Goal: Transaction & Acquisition: Purchase product/service

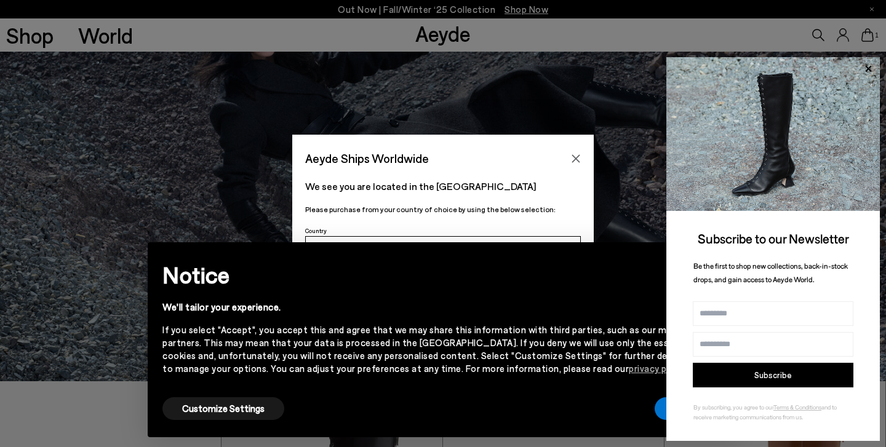
scroll to position [68, 0]
click at [576, 159] on icon "Close" at bounding box center [576, 158] width 8 height 8
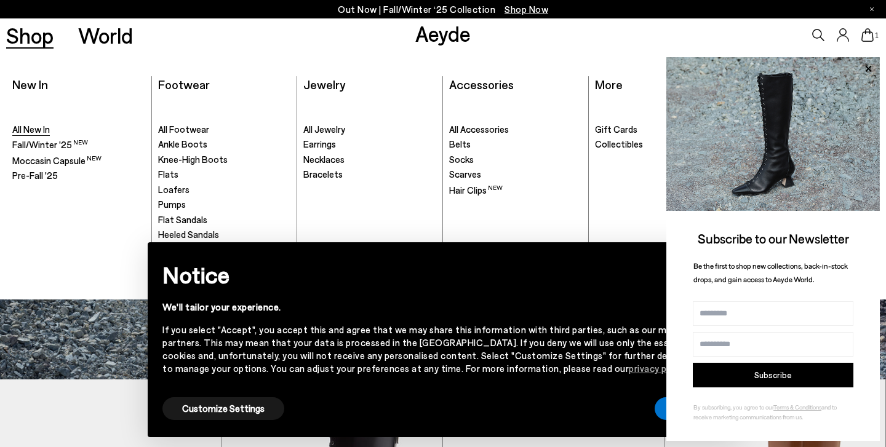
click at [34, 127] on span "All New In" at bounding box center [31, 129] width 38 height 11
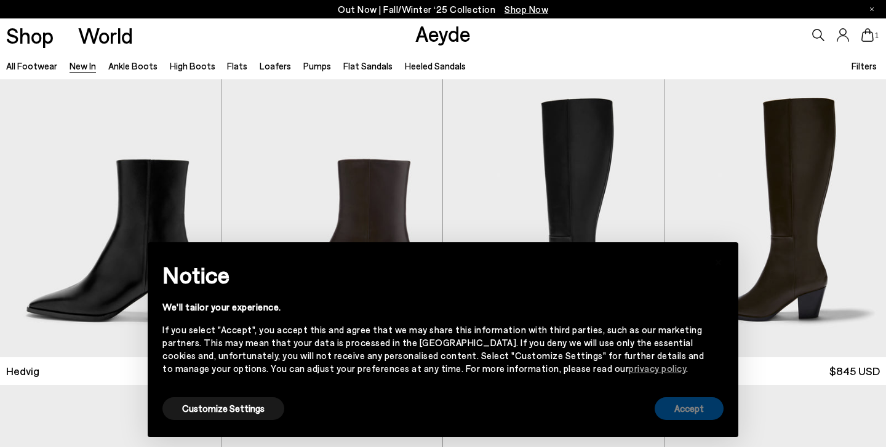
click at [687, 405] on button "Accept" at bounding box center [689, 409] width 69 height 23
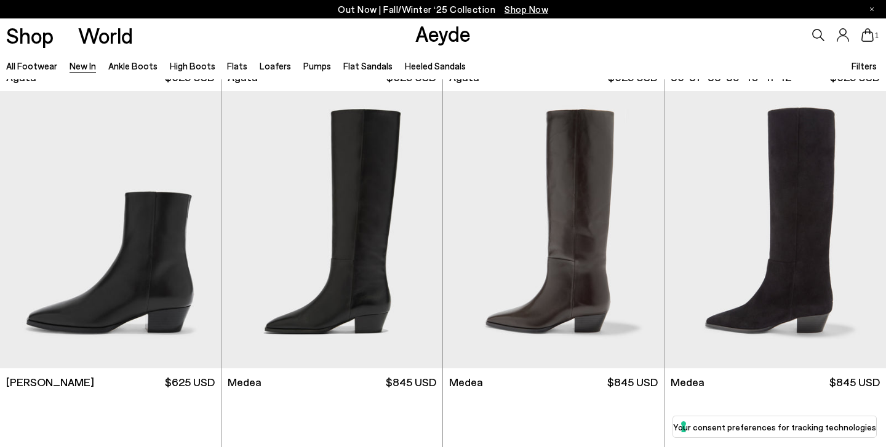
scroll to position [600, 0]
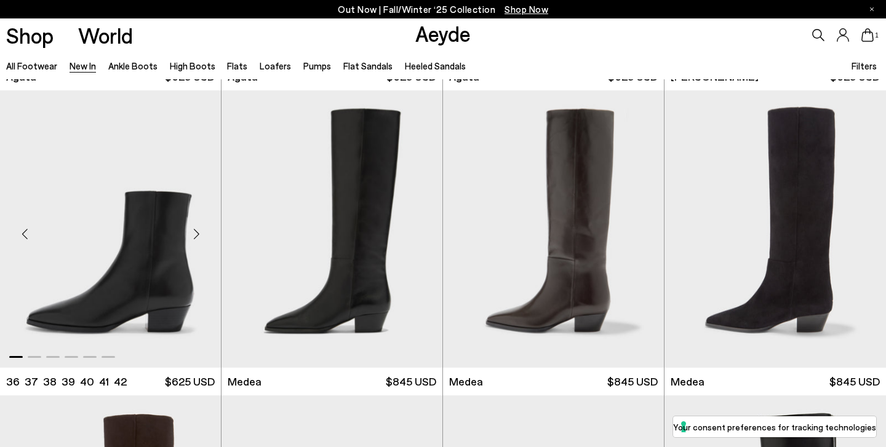
click at [140, 248] on img "1 / 6" at bounding box center [110, 229] width 221 height 278
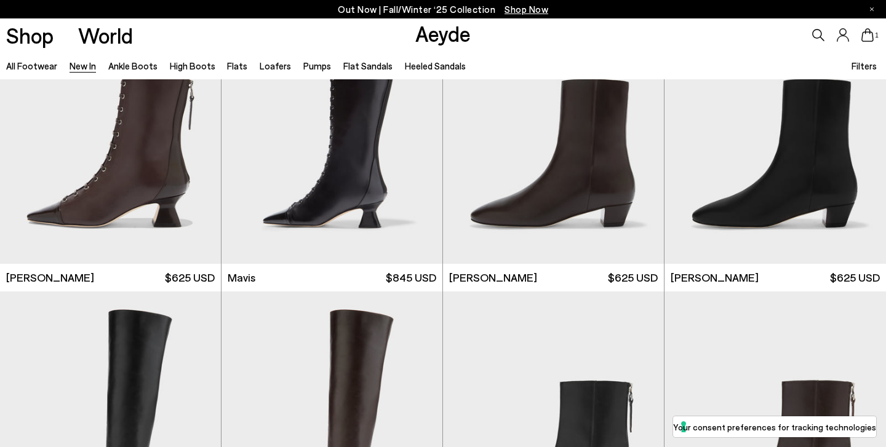
scroll to position [1594, 0]
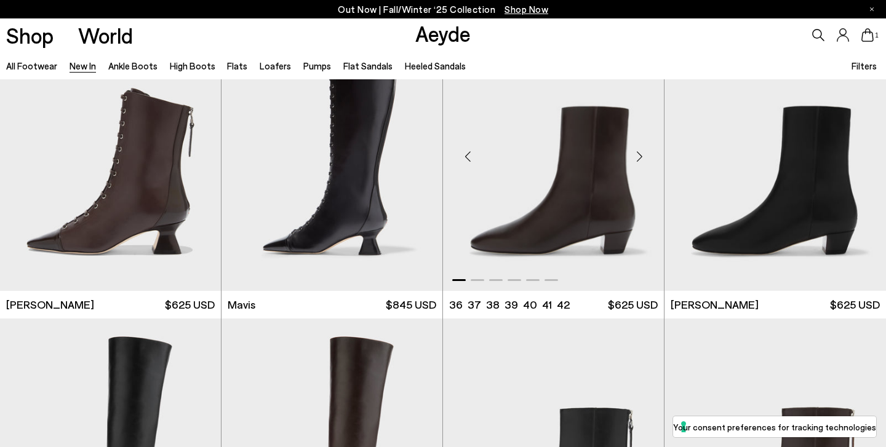
click at [602, 180] on img "1 / 6" at bounding box center [553, 152] width 221 height 278
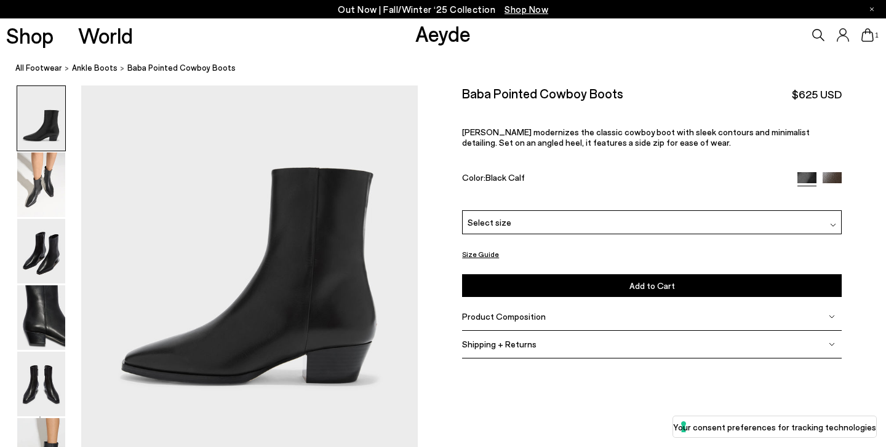
scroll to position [85, 0]
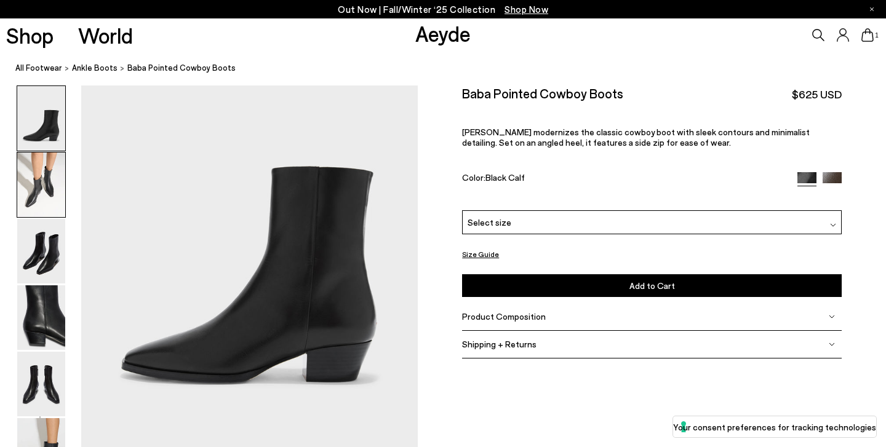
click at [46, 197] on img at bounding box center [41, 185] width 48 height 65
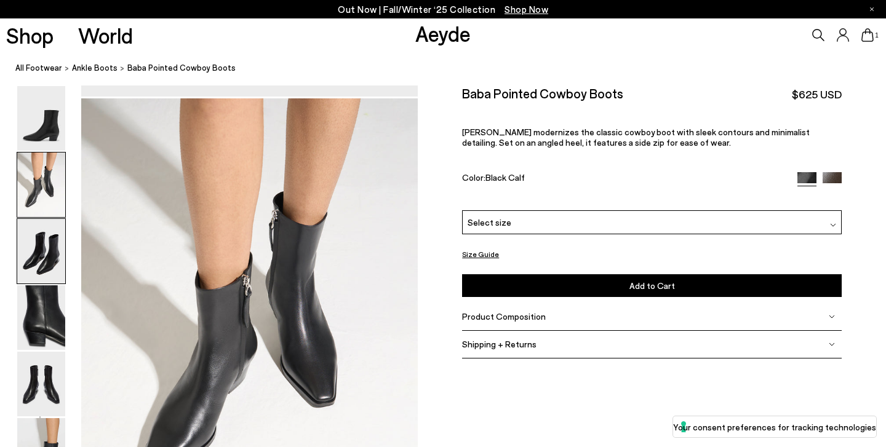
scroll to position [451, 0]
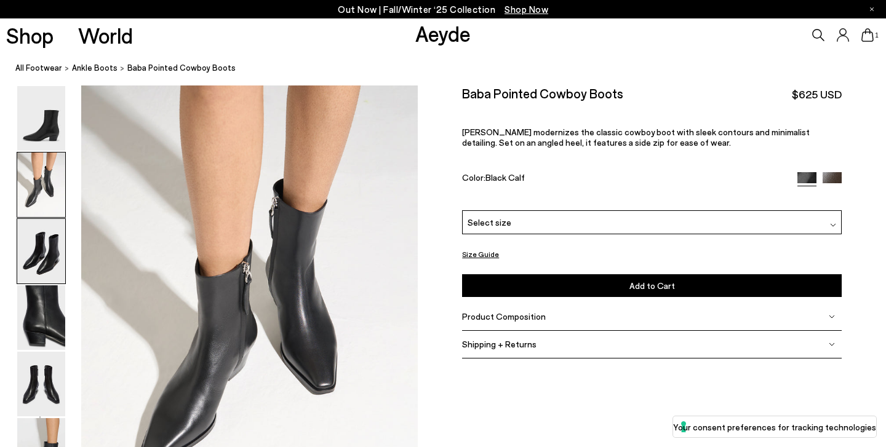
click at [46, 261] on img at bounding box center [41, 251] width 48 height 65
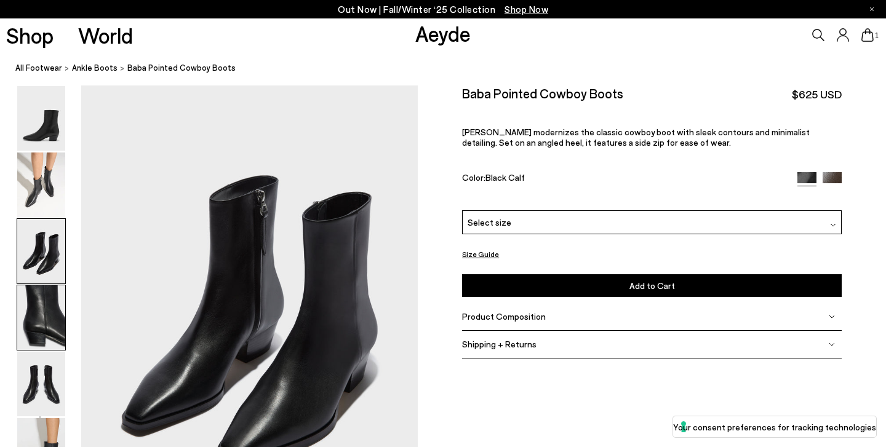
click at [36, 309] on img at bounding box center [41, 318] width 48 height 65
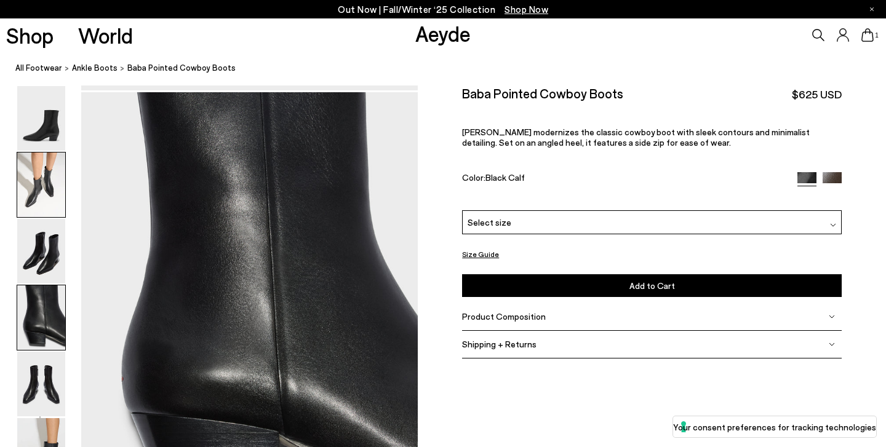
scroll to position [1353, 0]
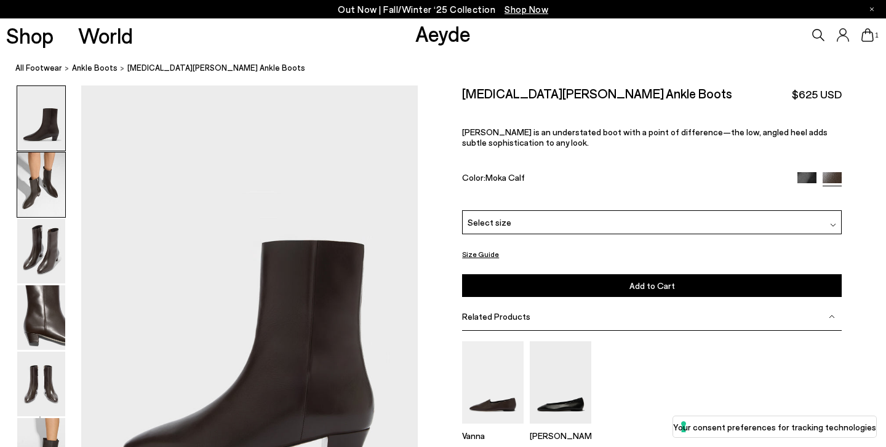
click at [30, 198] on img at bounding box center [41, 185] width 48 height 65
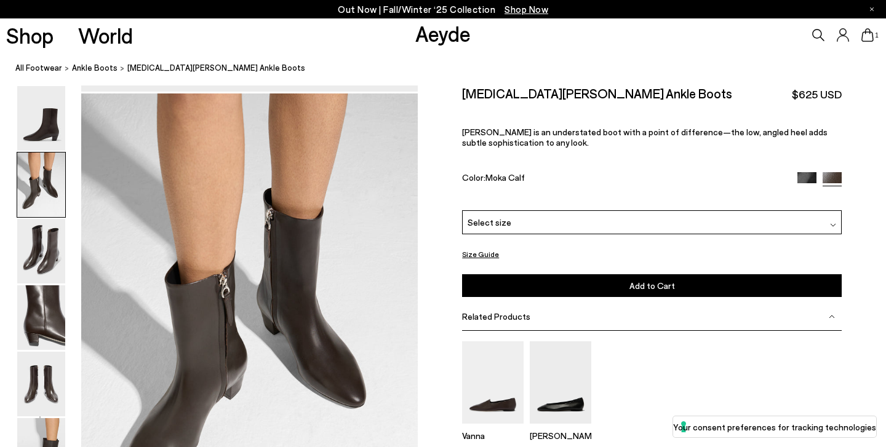
scroll to position [451, 0]
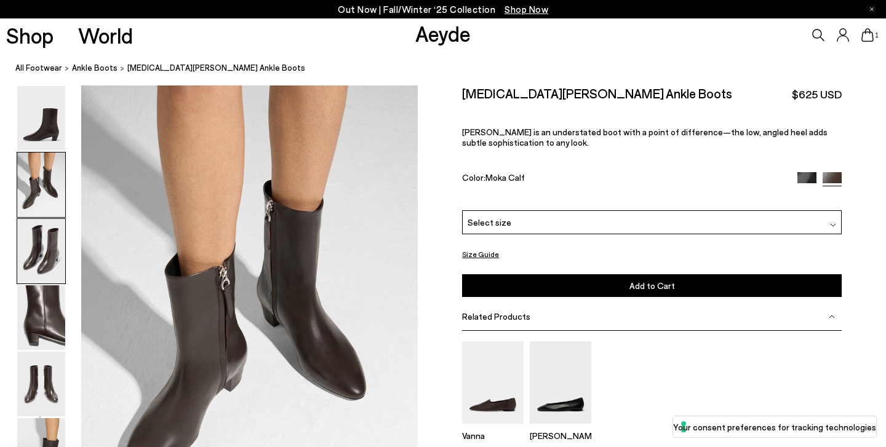
click at [47, 255] on img at bounding box center [41, 251] width 48 height 65
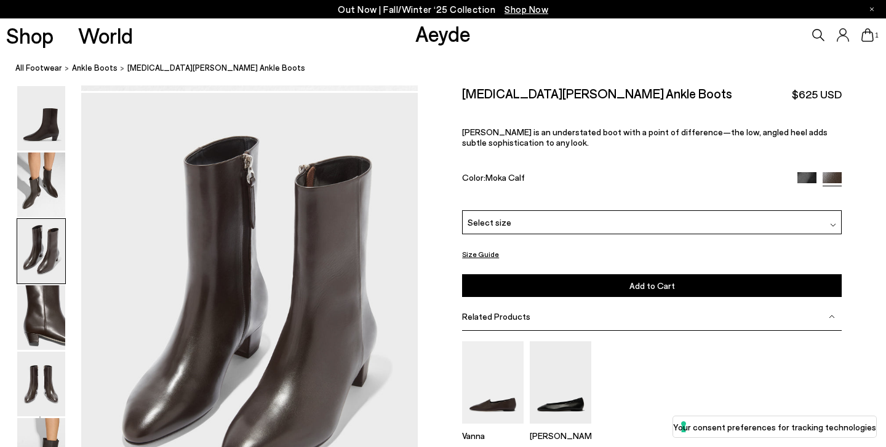
scroll to position [902, 0]
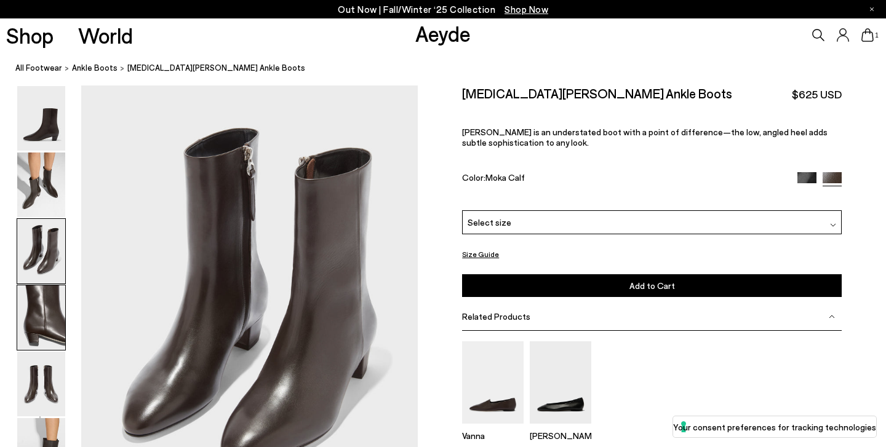
click at [47, 304] on img at bounding box center [41, 318] width 48 height 65
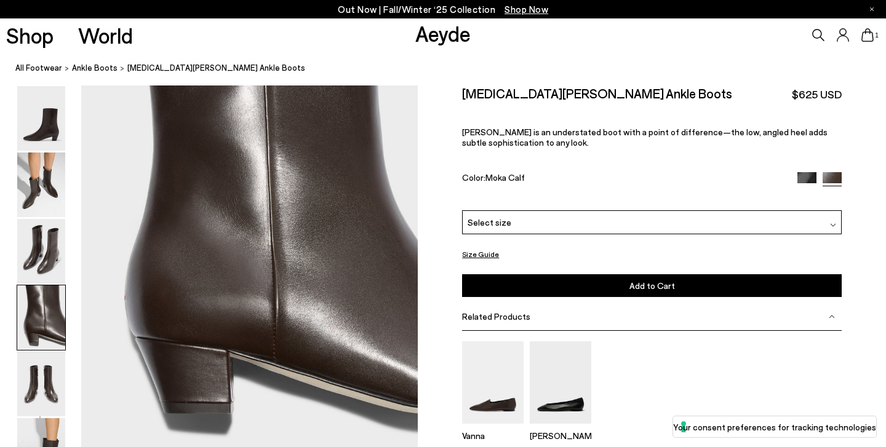
scroll to position [1429, 0]
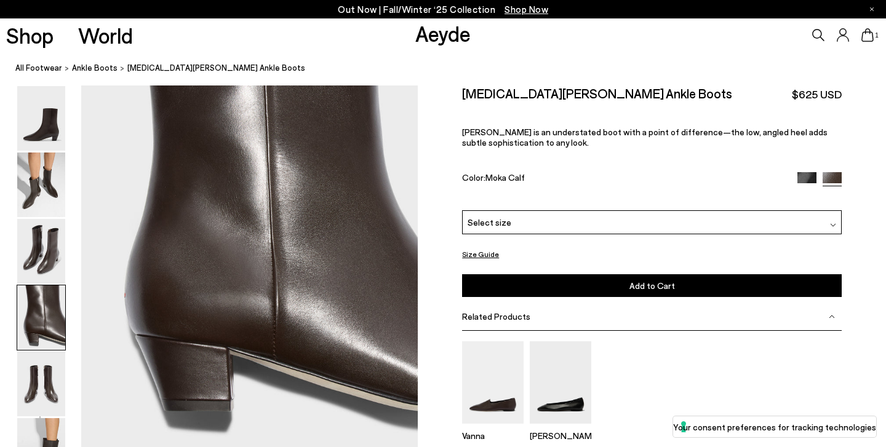
click at [51, 317] on img at bounding box center [41, 318] width 48 height 65
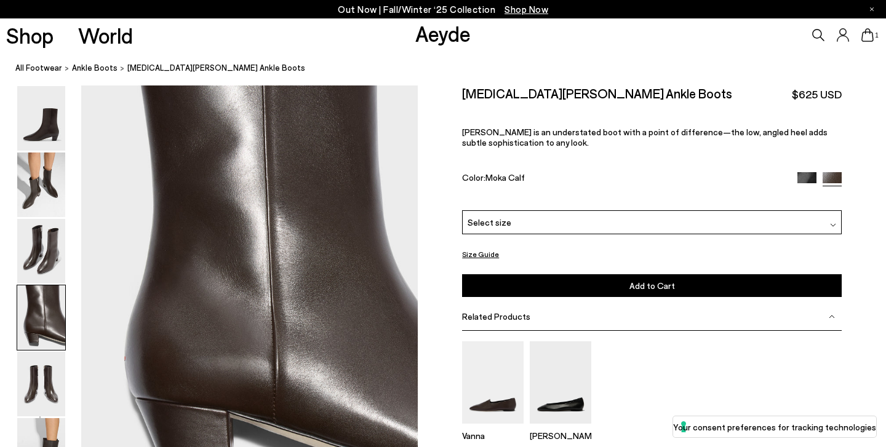
scroll to position [1353, 0]
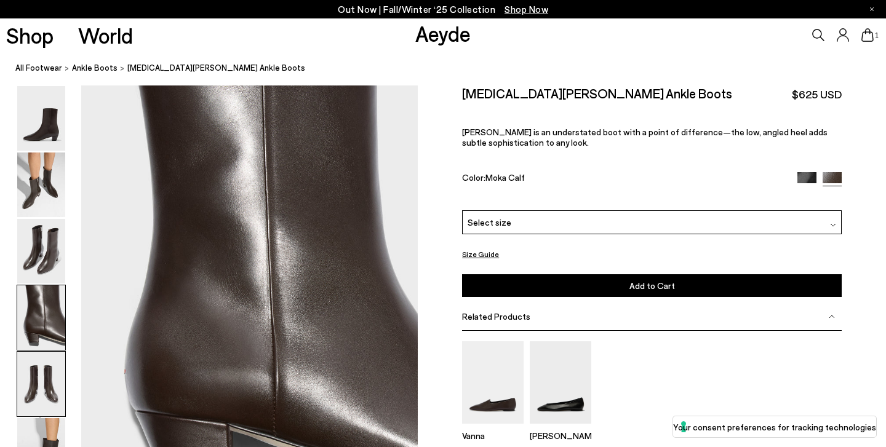
click at [46, 380] on img at bounding box center [41, 384] width 48 height 65
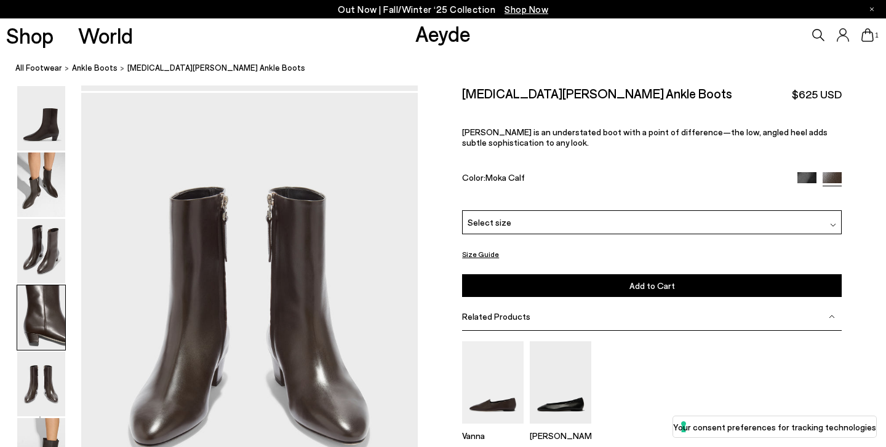
scroll to position [1804, 0]
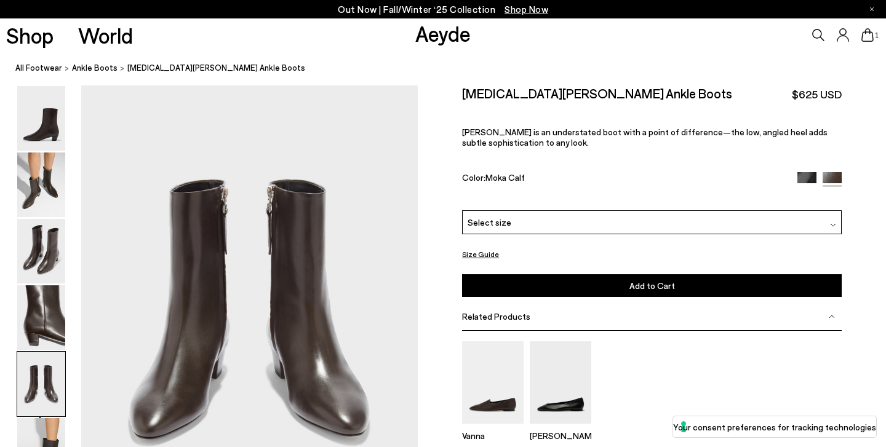
click at [486, 233] on div "Select size" at bounding box center [652, 222] width 380 height 24
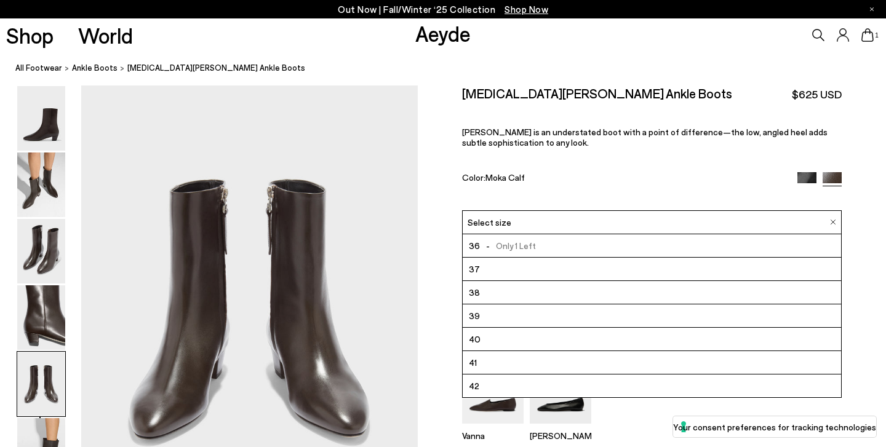
click at [809, 178] on img at bounding box center [806, 181] width 19 height 19
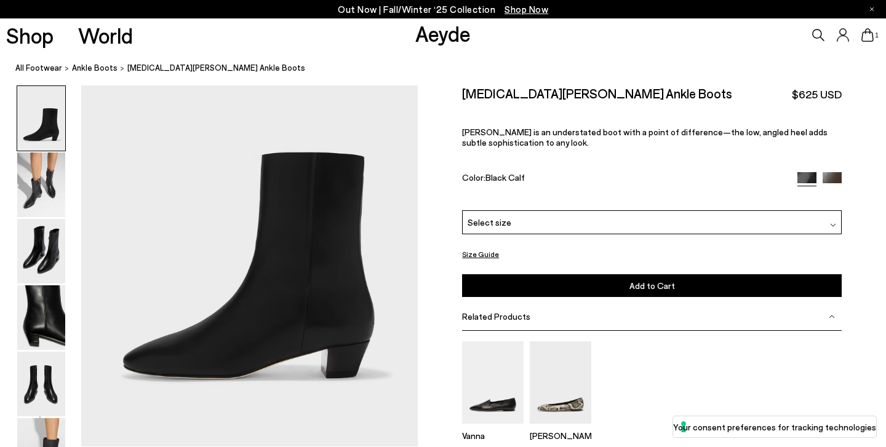
scroll to position [90, 0]
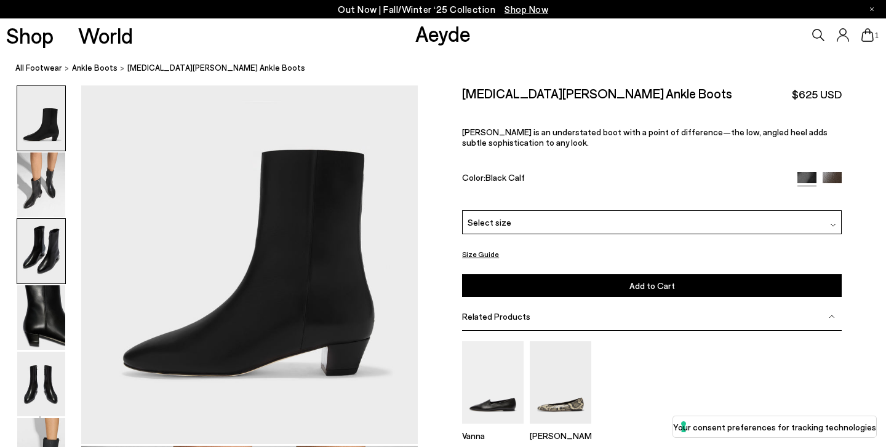
click at [51, 245] on img at bounding box center [41, 251] width 48 height 65
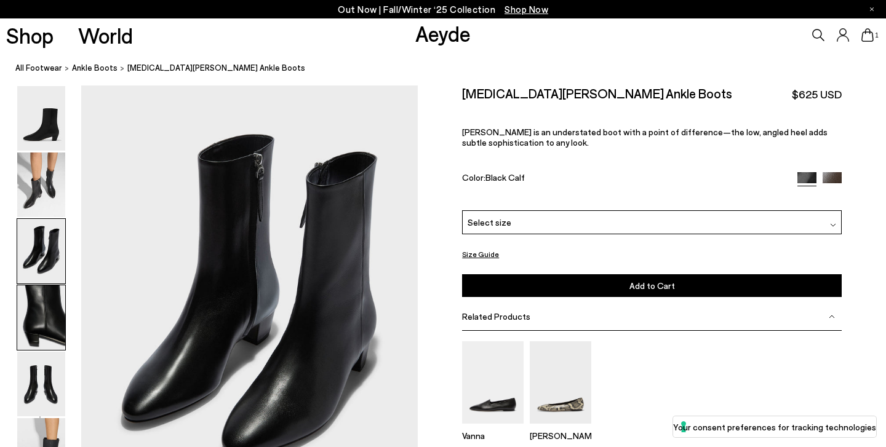
click at [42, 337] on img at bounding box center [41, 318] width 48 height 65
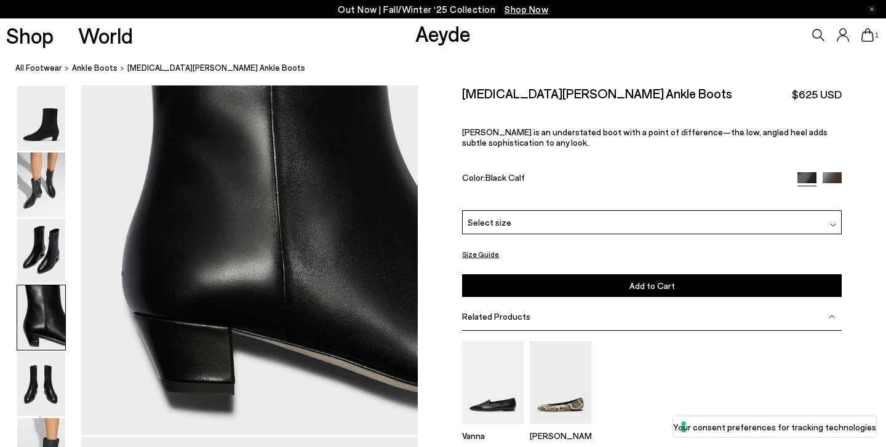
scroll to position [1459, 0]
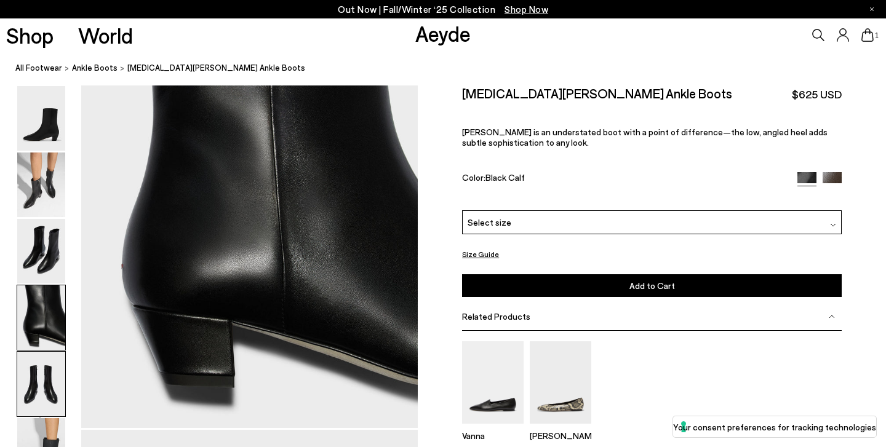
click at [39, 386] on img at bounding box center [41, 384] width 48 height 65
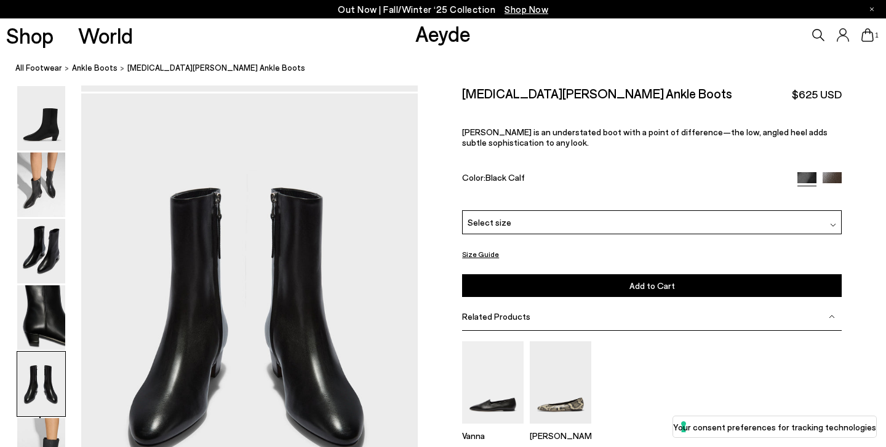
scroll to position [1804, 0]
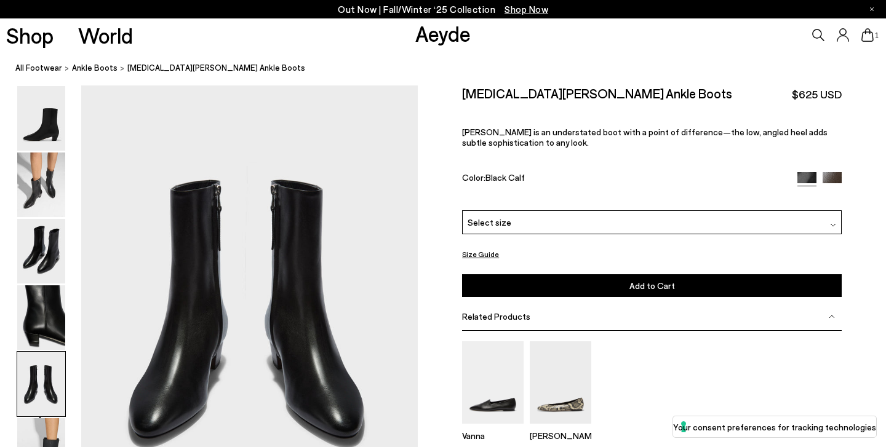
click at [493, 224] on span "Select size" at bounding box center [490, 222] width 44 height 13
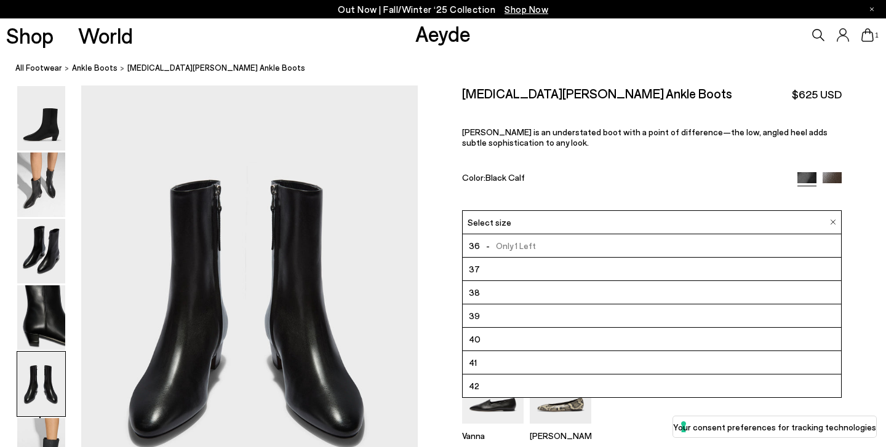
click at [487, 265] on li "37" at bounding box center [652, 269] width 378 height 23
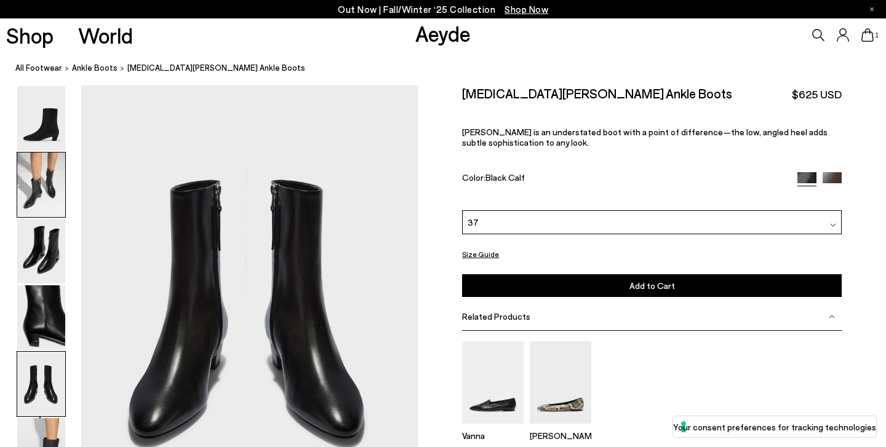
click at [50, 171] on img at bounding box center [41, 185] width 48 height 65
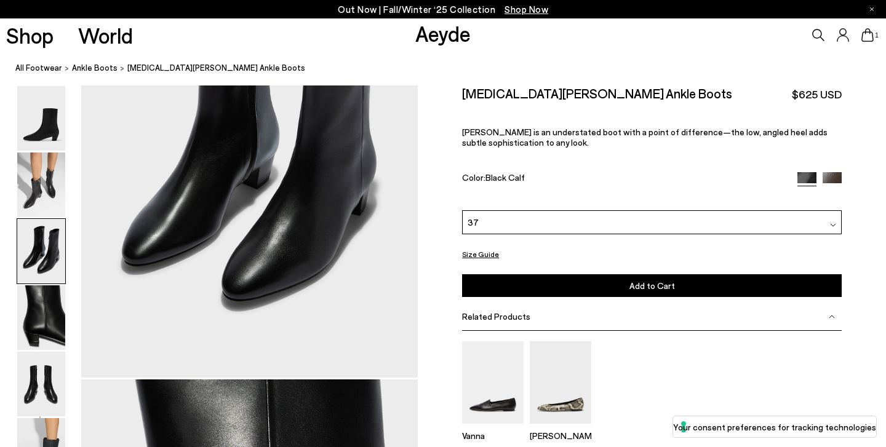
scroll to position [1078, 3]
